Goal: Find specific page/section: Find specific page/section

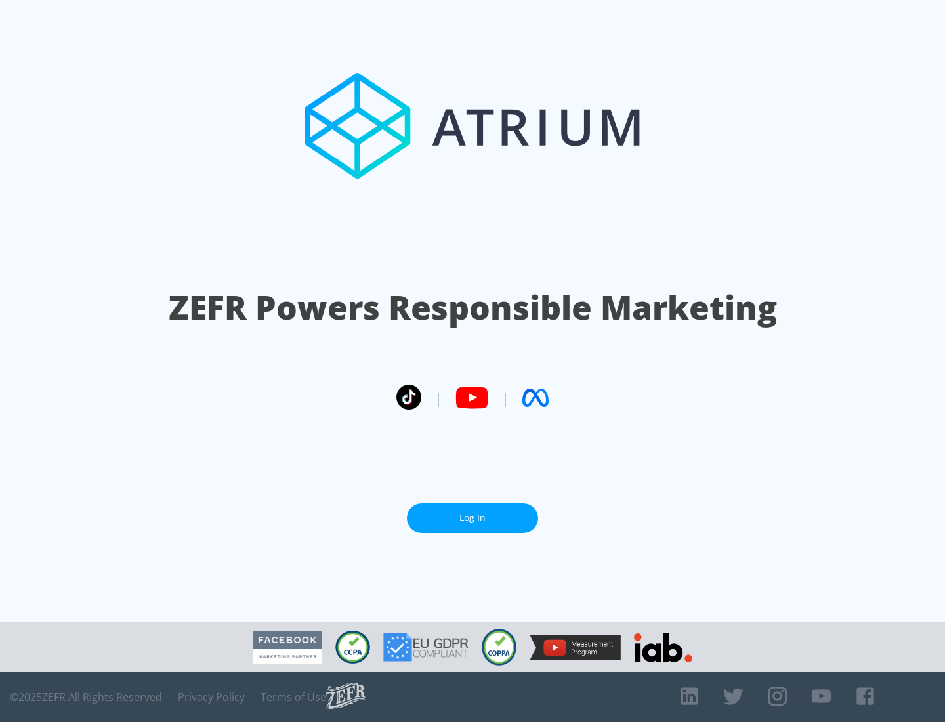
click at [473, 518] on link "Log In" at bounding box center [472, 518] width 131 height 30
